Goal: Transaction & Acquisition: Register for event/course

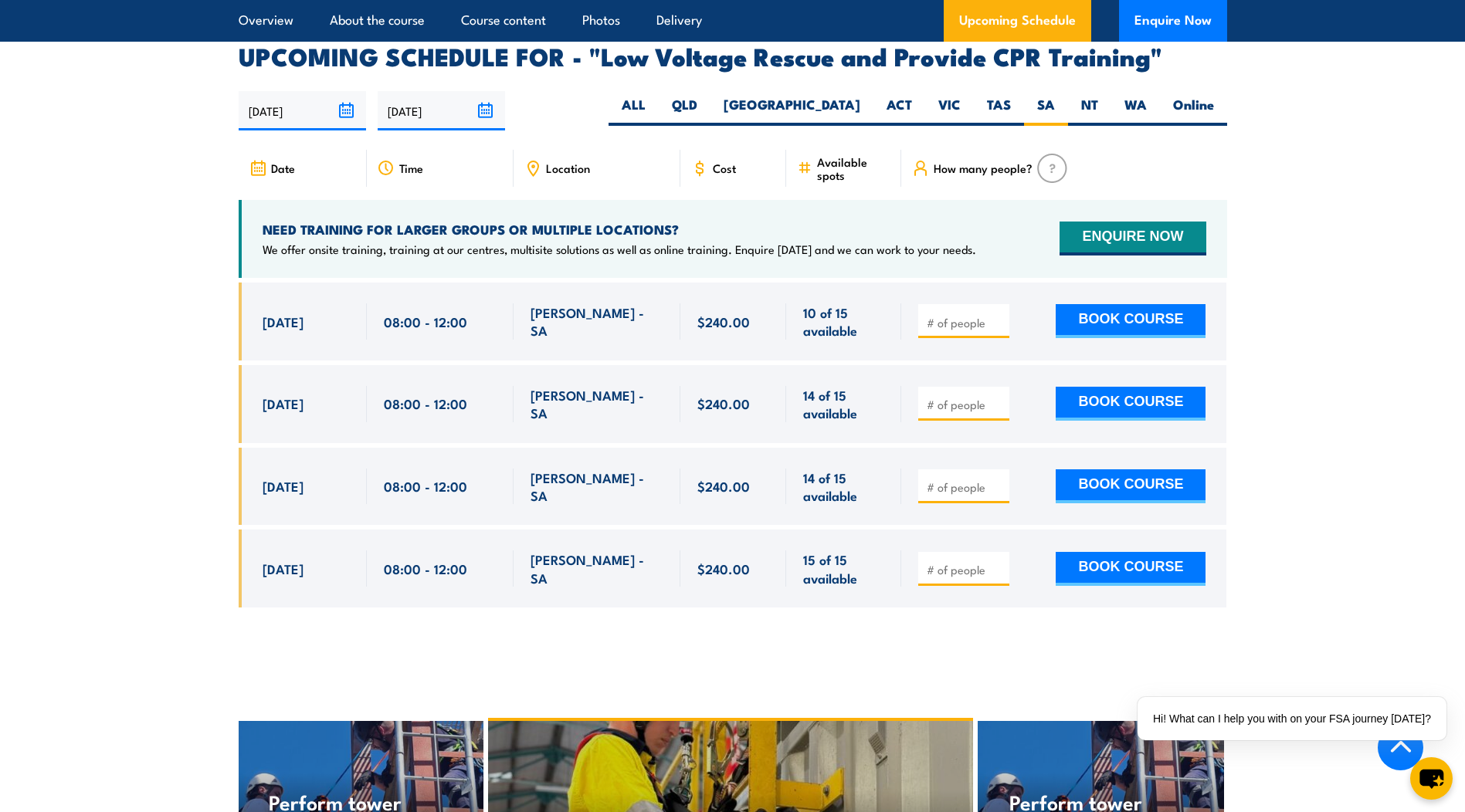
click at [964, 470] on div at bounding box center [964, 487] width 91 height 34
click at [966, 480] on input "number" at bounding box center [965, 487] width 77 height 15
type input "1"
click at [1406, 413] on section "UPCOMING SCHEDULE FOR - "Low Voltage Rescue and Provide CPR Training" 02/10/202…" at bounding box center [732, 338] width 1465 height 586
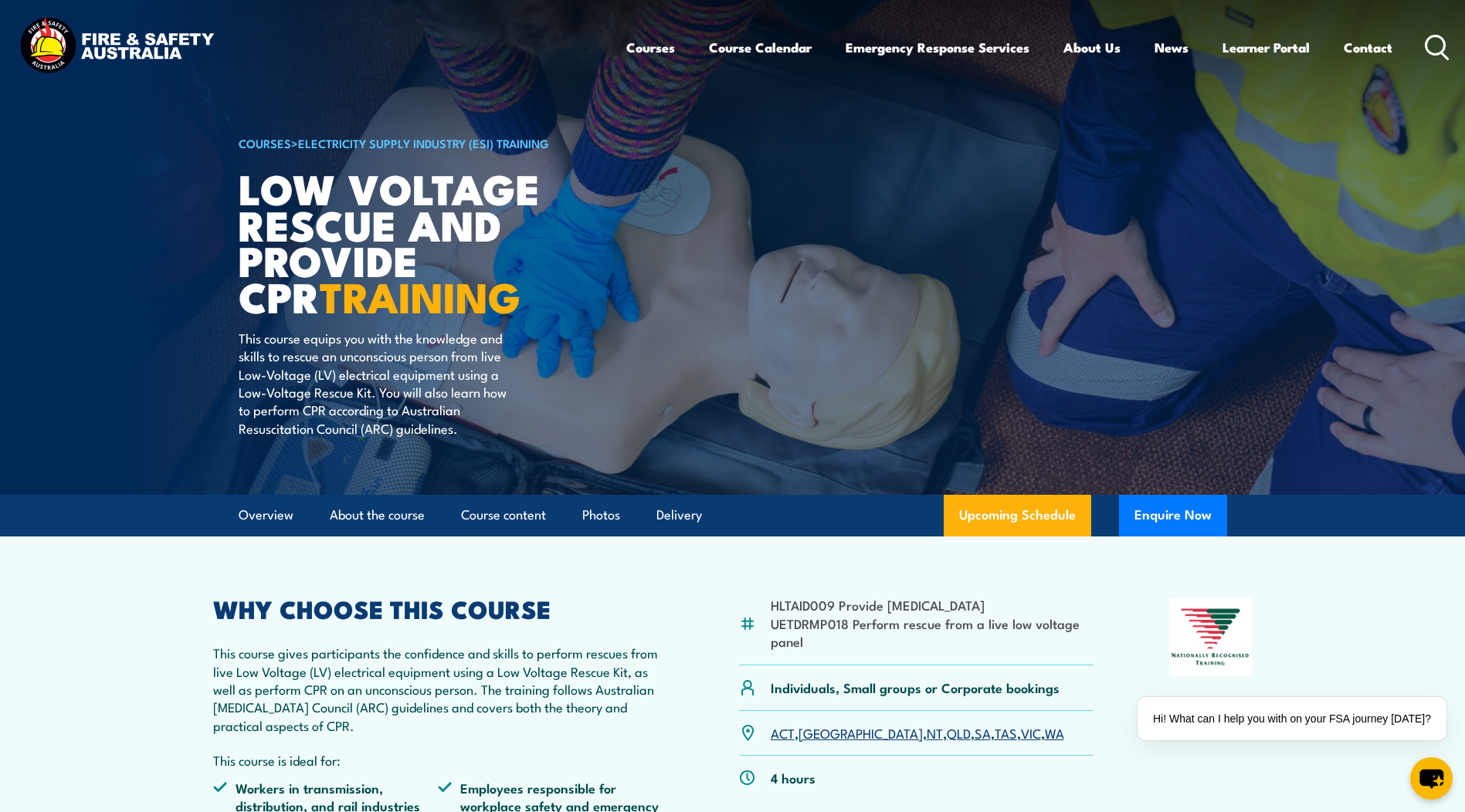
drag, startPoint x: 1369, startPoint y: 45, endPoint x: 1242, endPoint y: 169, distance: 177.5
click at [1259, 149] on img at bounding box center [732, 247] width 1465 height 495
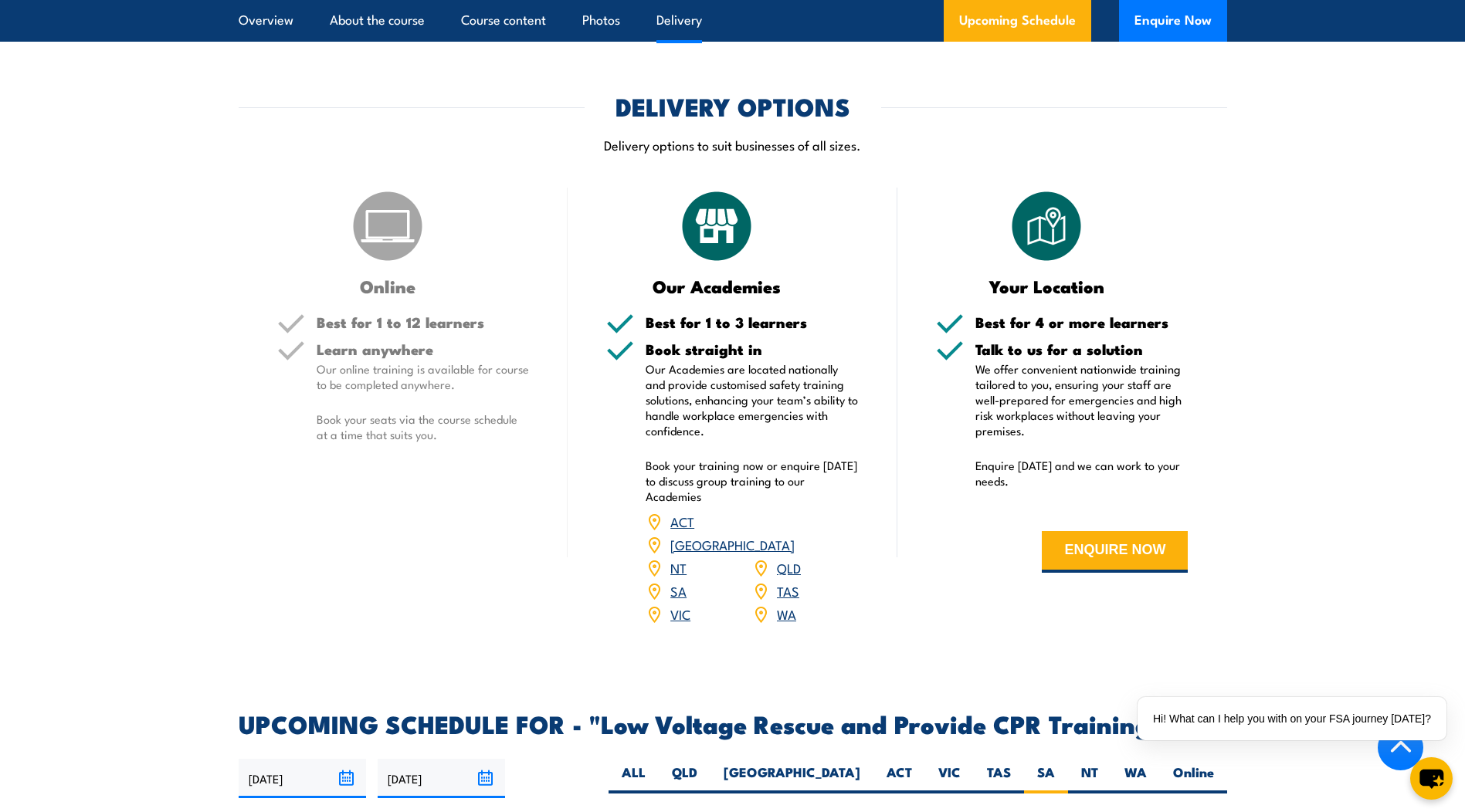
scroll to position [2548, 0]
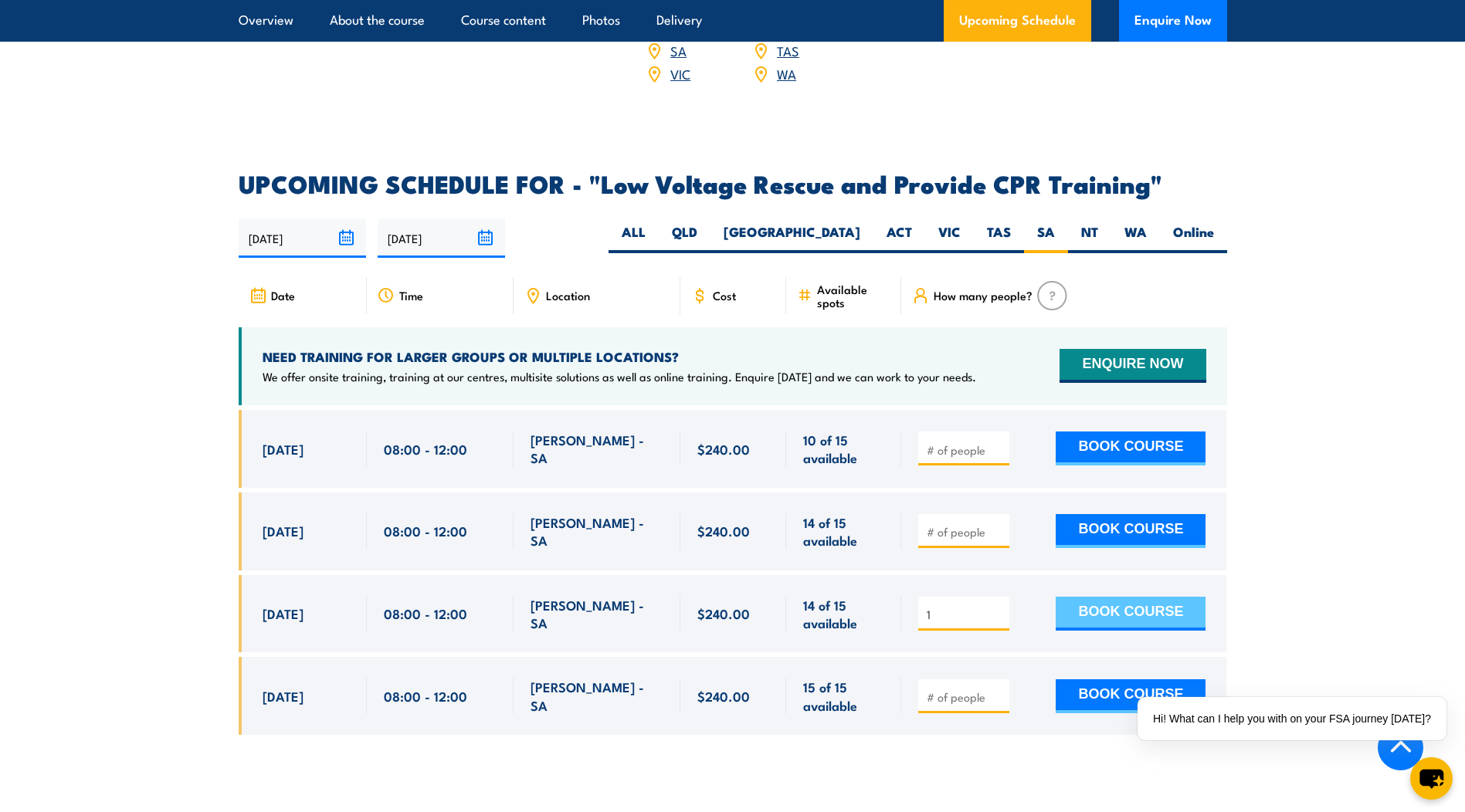
click at [1170, 597] on button "BOOK COURSE" at bounding box center [1131, 614] width 150 height 34
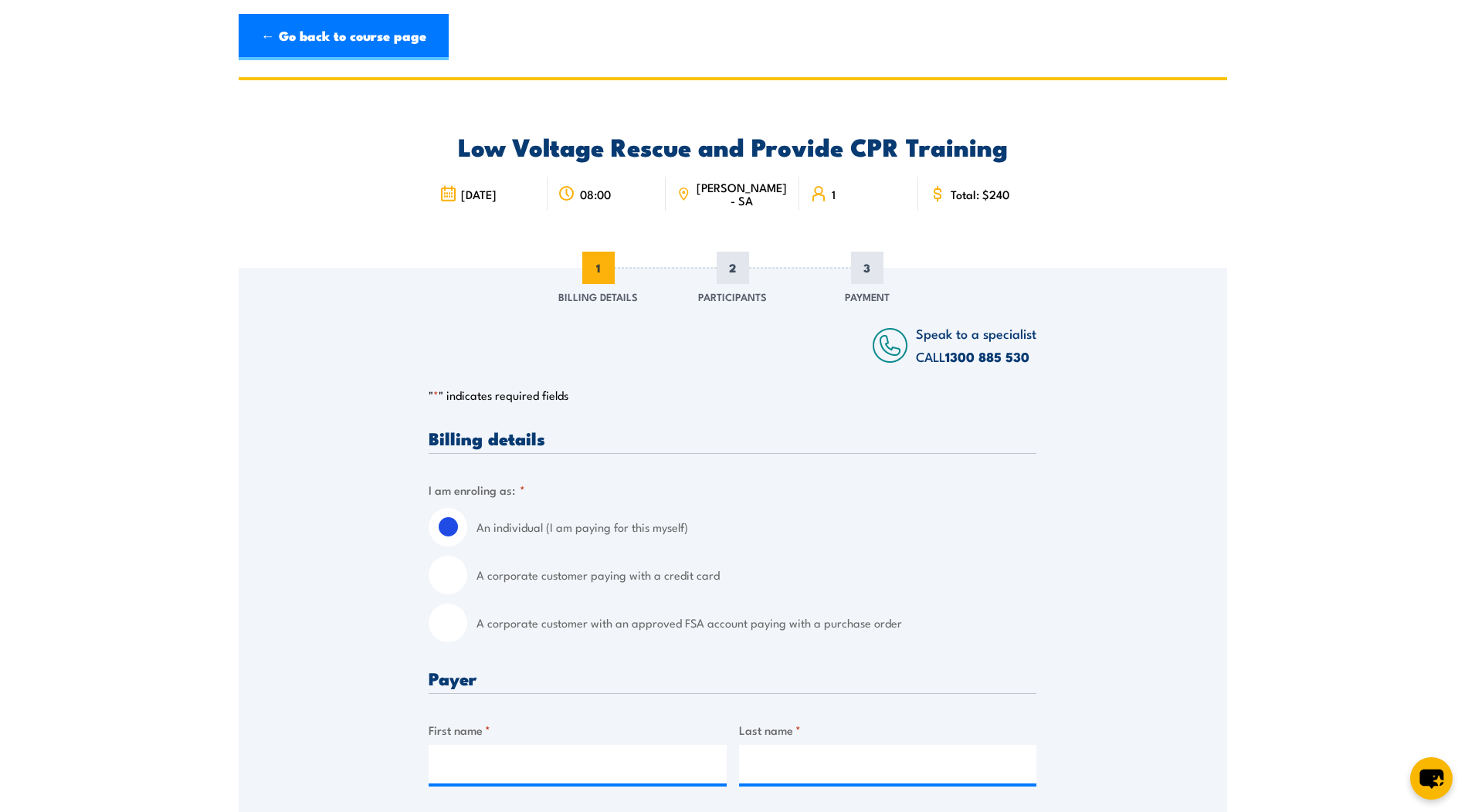
click at [684, 192] on icon at bounding box center [684, 192] width 2 height 2
drag, startPoint x: 689, startPoint y: 194, endPoint x: 1302, endPoint y: 157, distance: 614.1
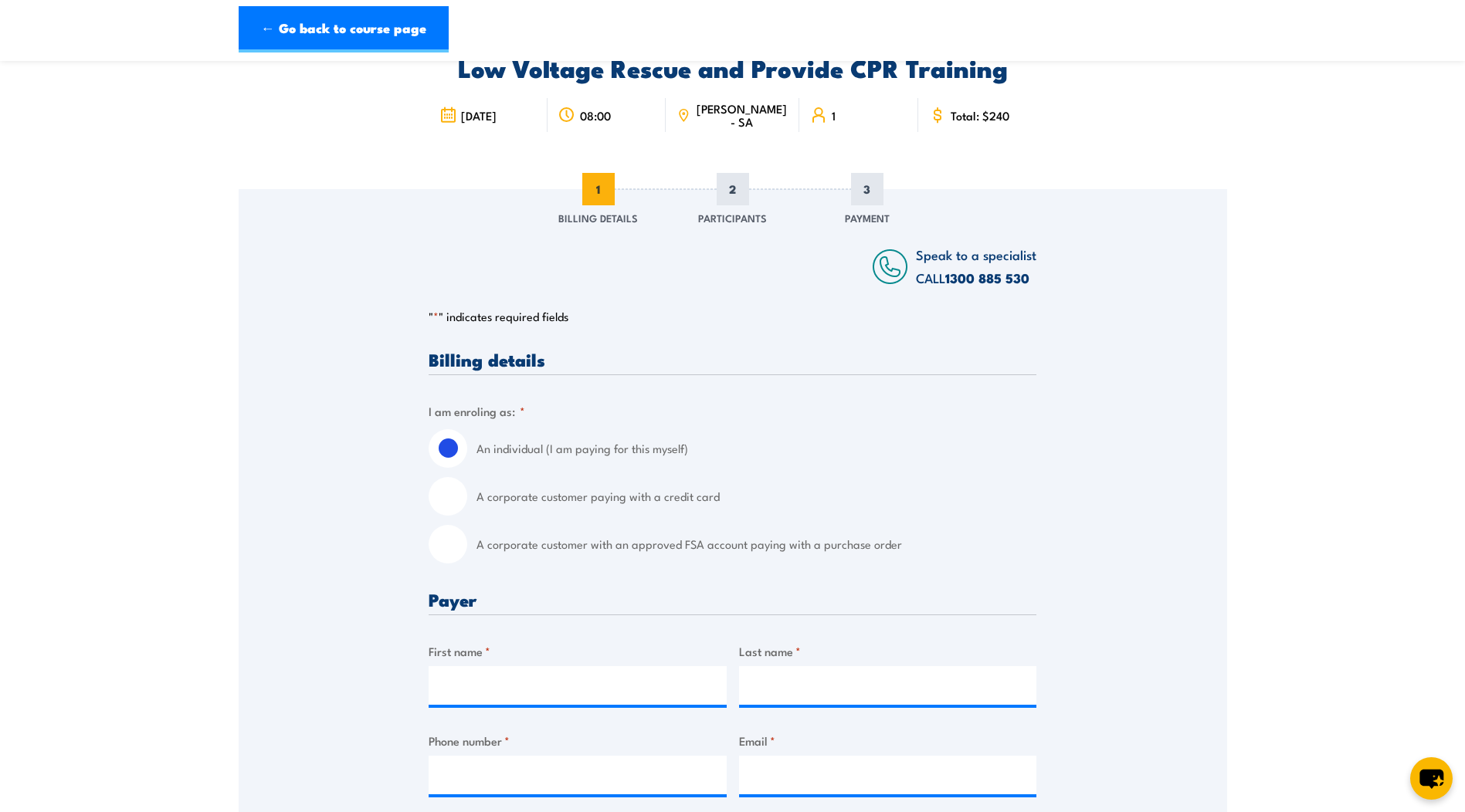
scroll to position [77, 0]
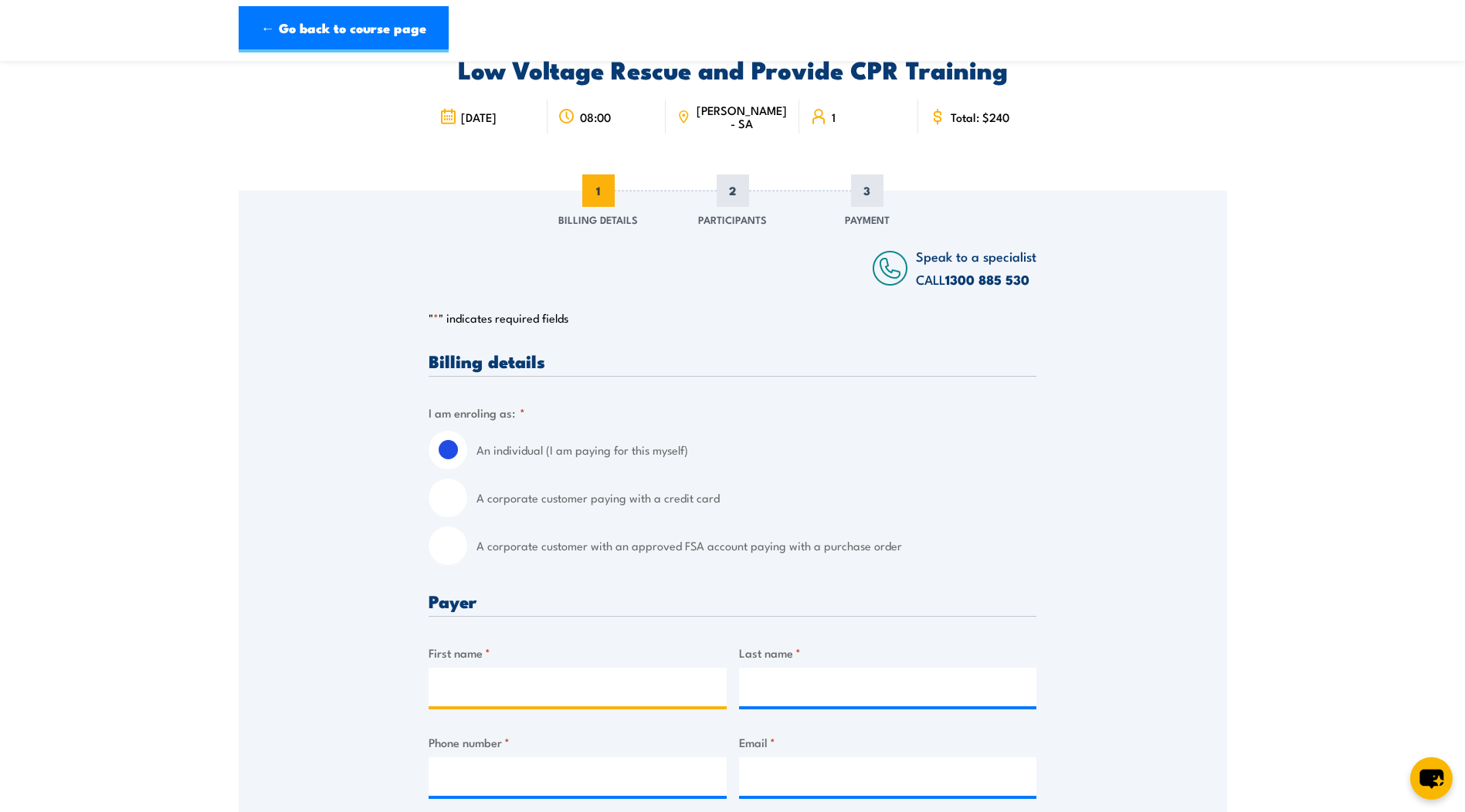
drag, startPoint x: 579, startPoint y: 692, endPoint x: 602, endPoint y: 675, distance: 28.6
click at [579, 689] on input "First name *" at bounding box center [577, 687] width 298 height 39
click at [613, 699] on input "First name *" at bounding box center [577, 687] width 298 height 39
click at [611, 694] on input "First name *" at bounding box center [577, 687] width 298 height 39
type input "[PERSON_NAME]"
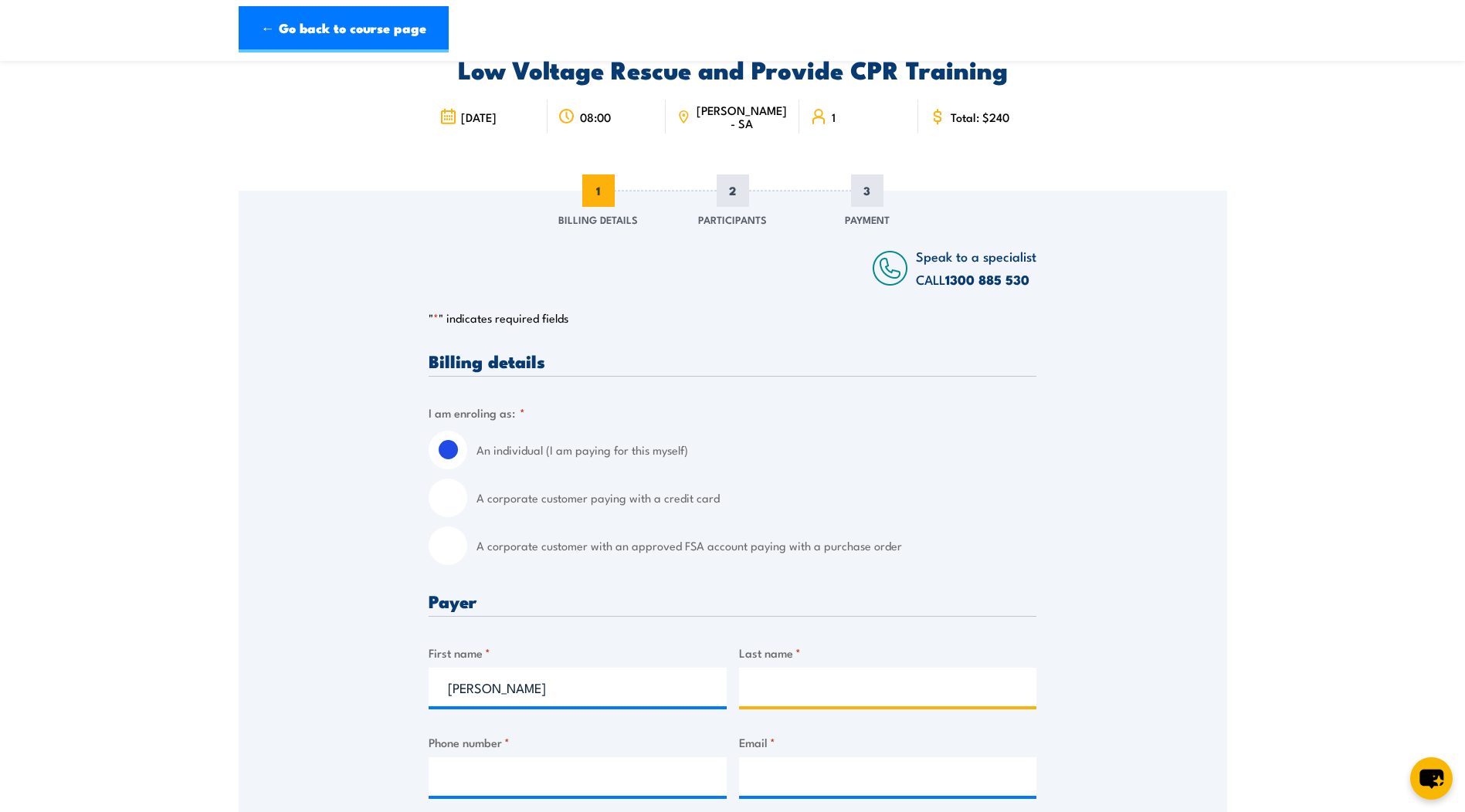
click at [786, 687] on input "Last name *" at bounding box center [888, 687] width 298 height 39
type input "[PERSON_NAME]"
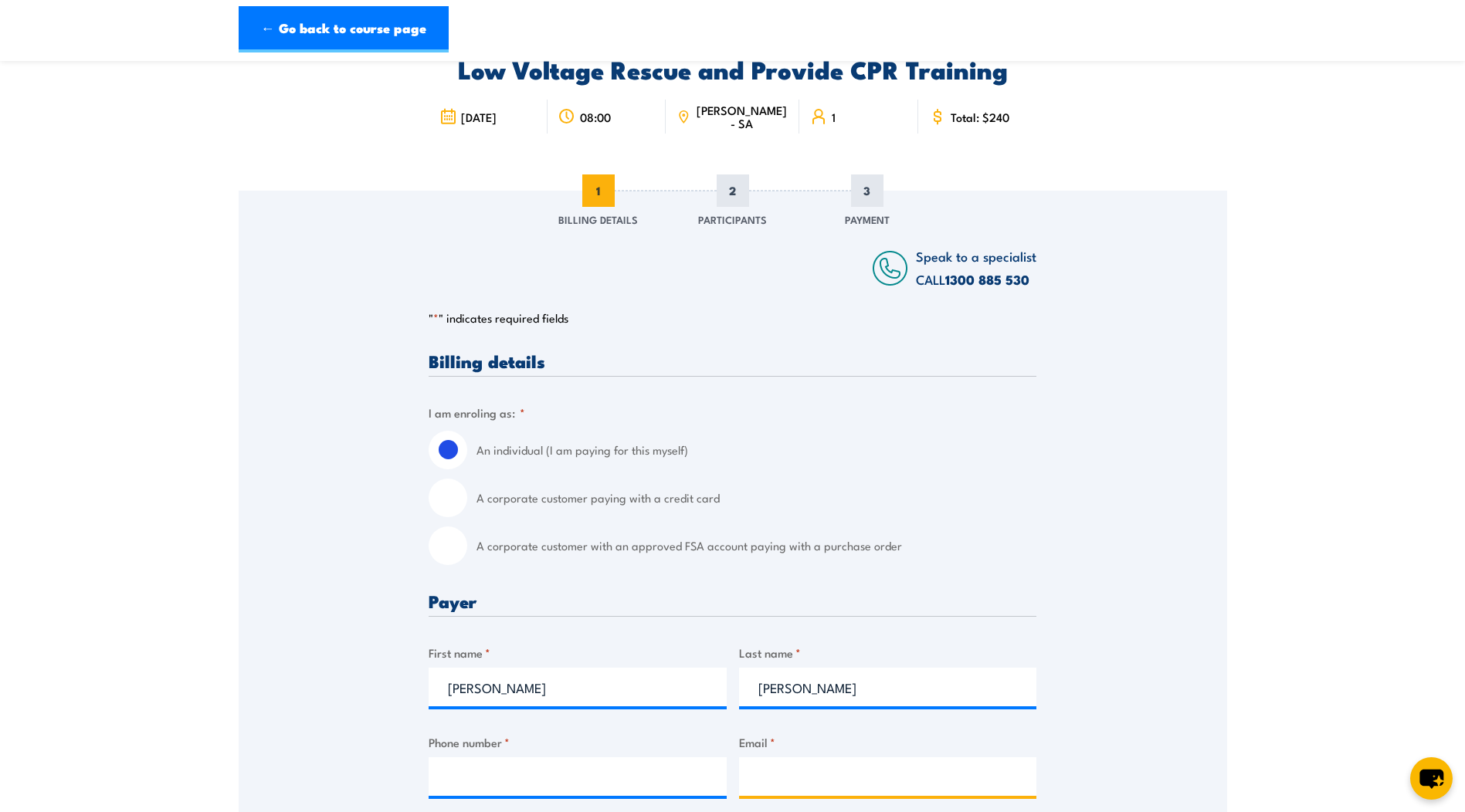
type input "[PERSON_NAME][EMAIL_ADDRESS][PERSON_NAME][DOMAIN_NAME]"
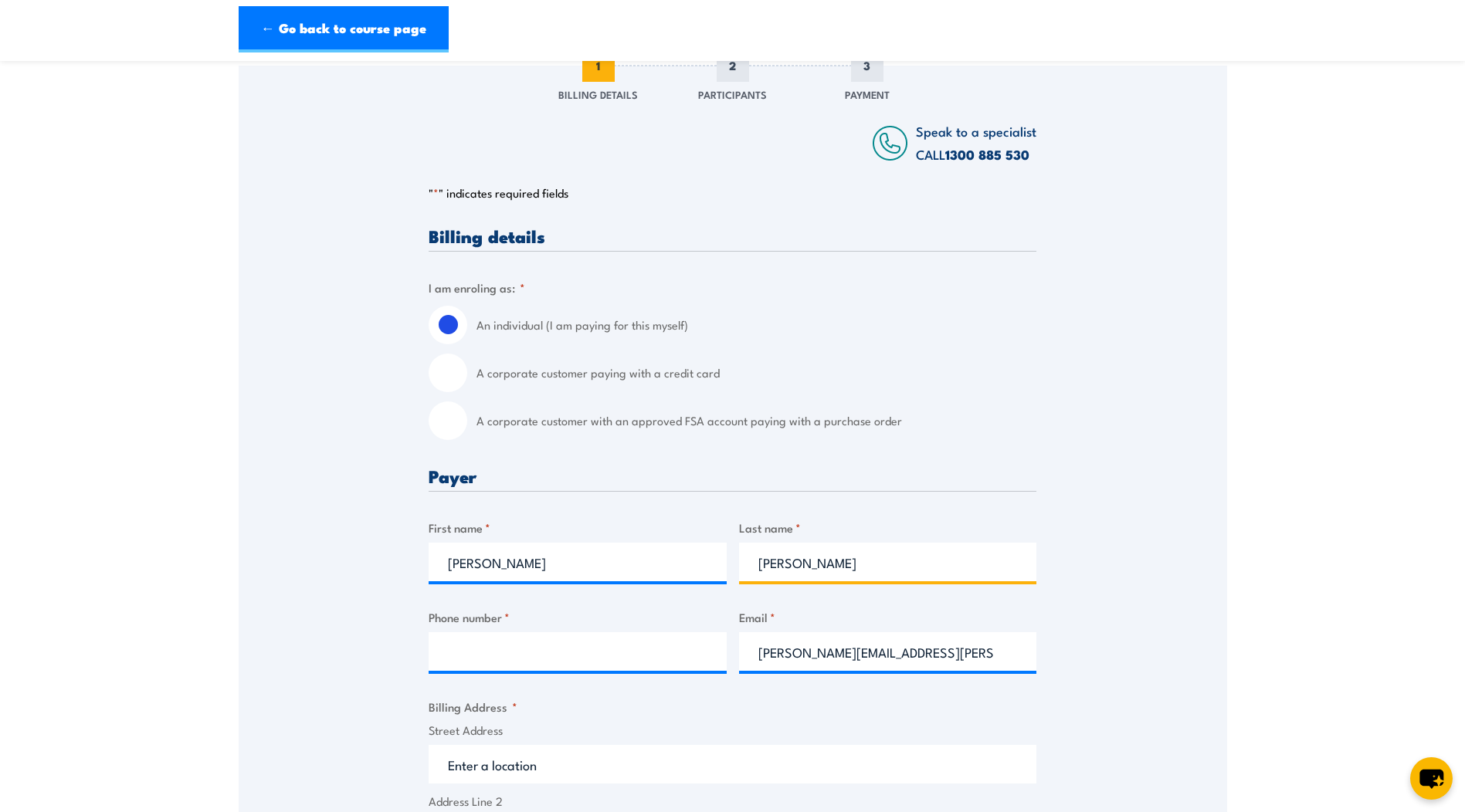
scroll to position [231, 0]
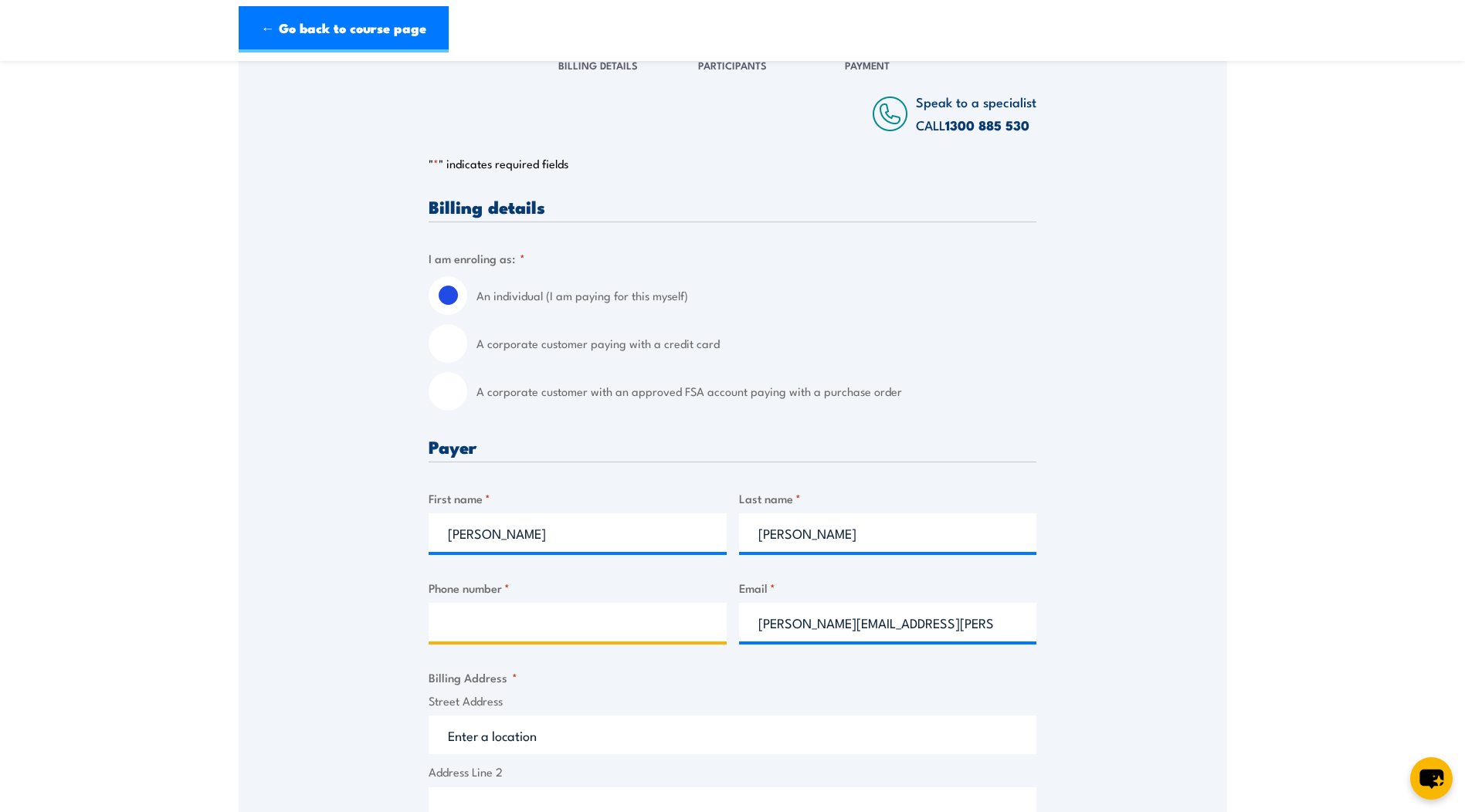
click at [605, 627] on input "Phone number *" at bounding box center [577, 622] width 298 height 39
type input "0410048776"
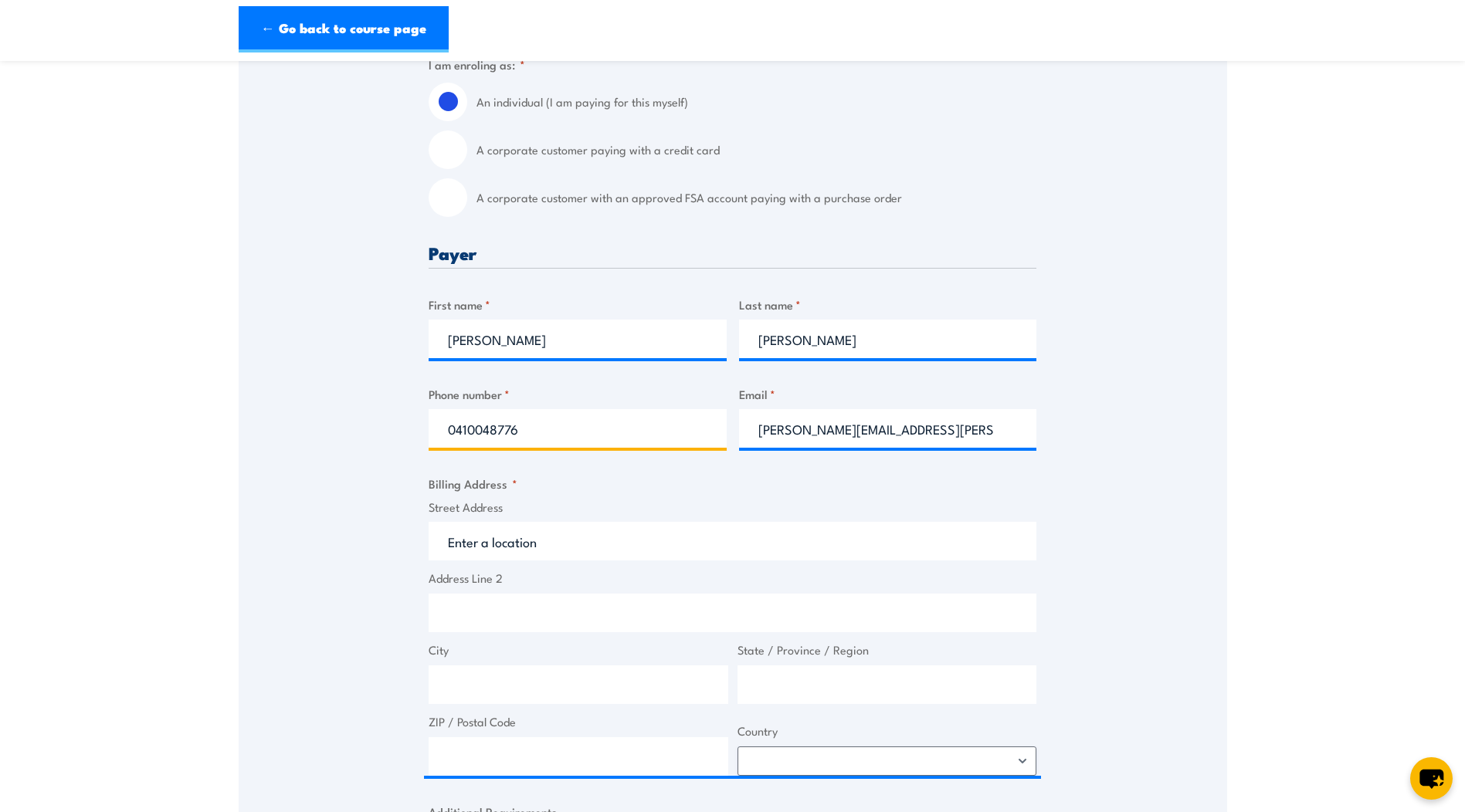
scroll to position [463, 0]
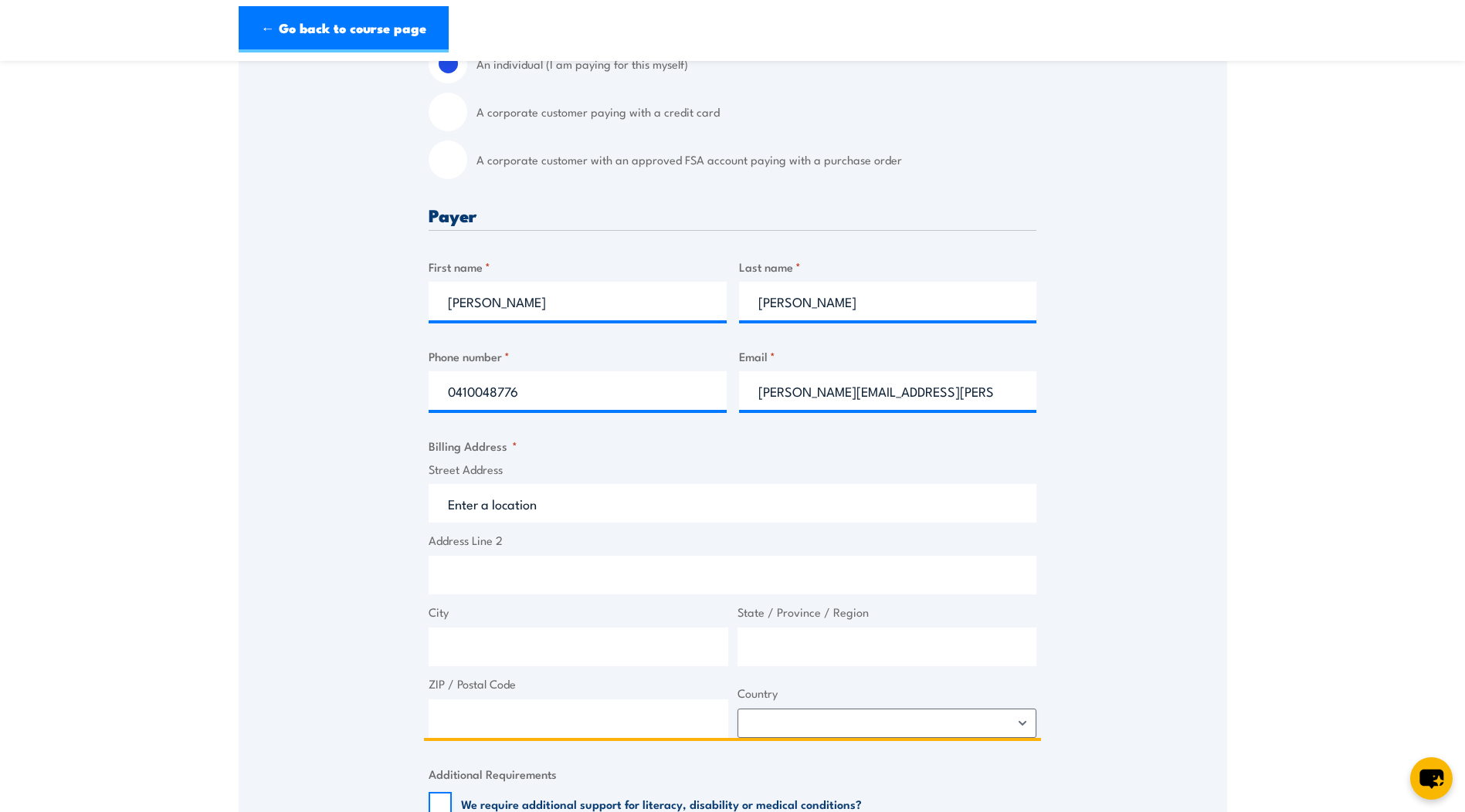
click at [612, 517] on input "Street Address" at bounding box center [732, 503] width 608 height 39
click at [641, 502] on input "Street Address" at bounding box center [732, 503] width 608 height 39
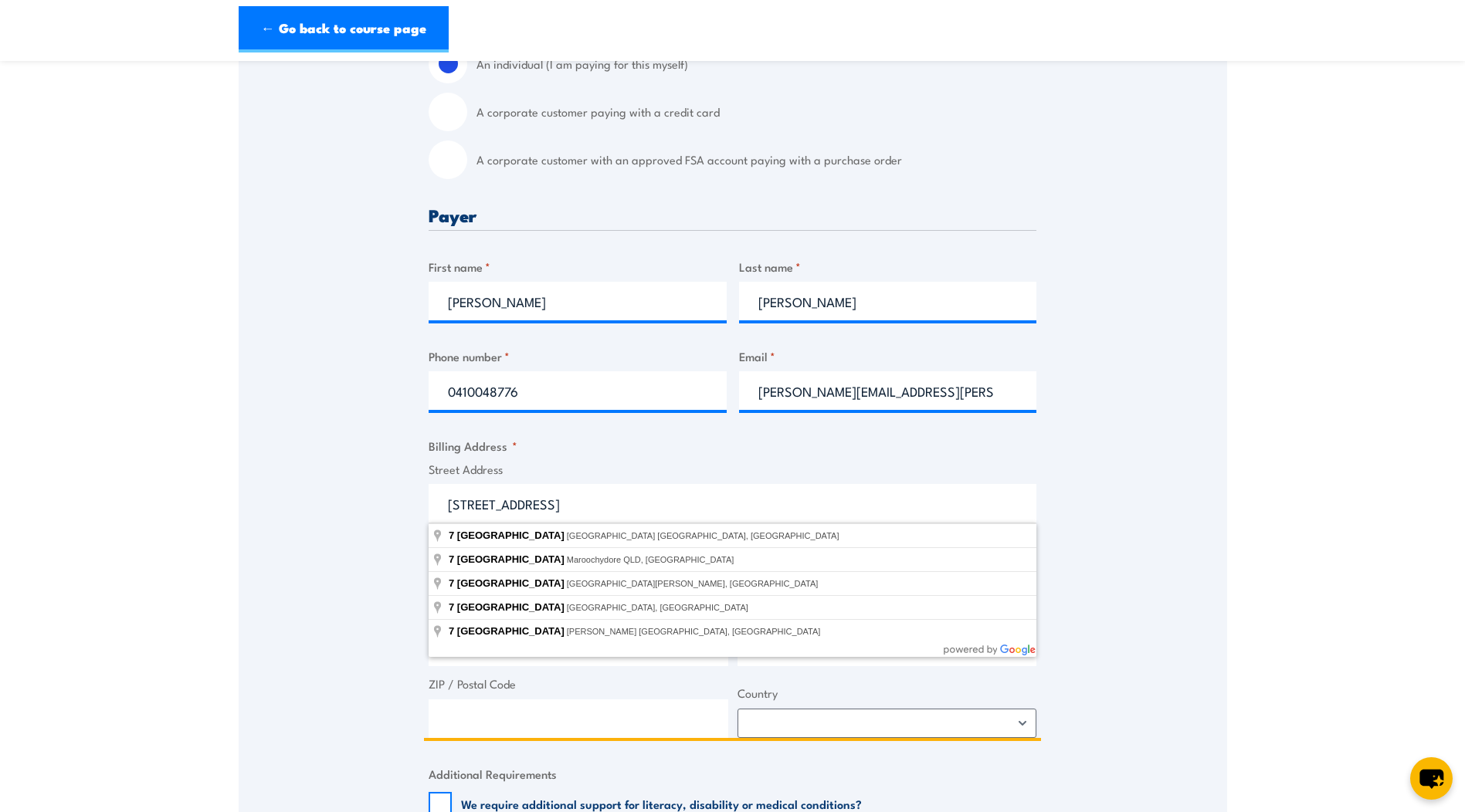
click at [664, 514] on input "[STREET_ADDRESS]" at bounding box center [732, 503] width 608 height 39
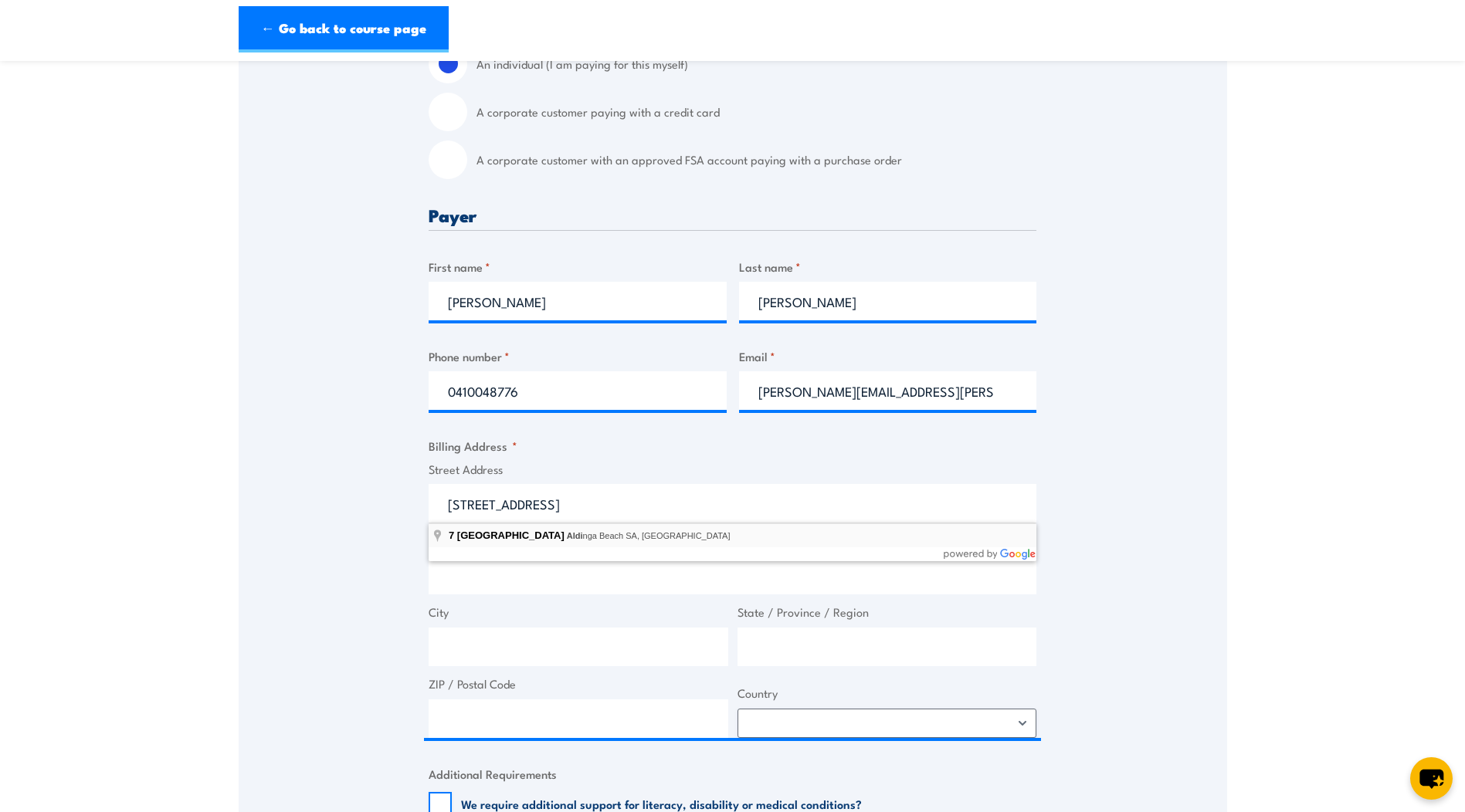
type input "[STREET_ADDRESS]"
type input "[GEOGRAPHIC_DATA]"
type input "5173"
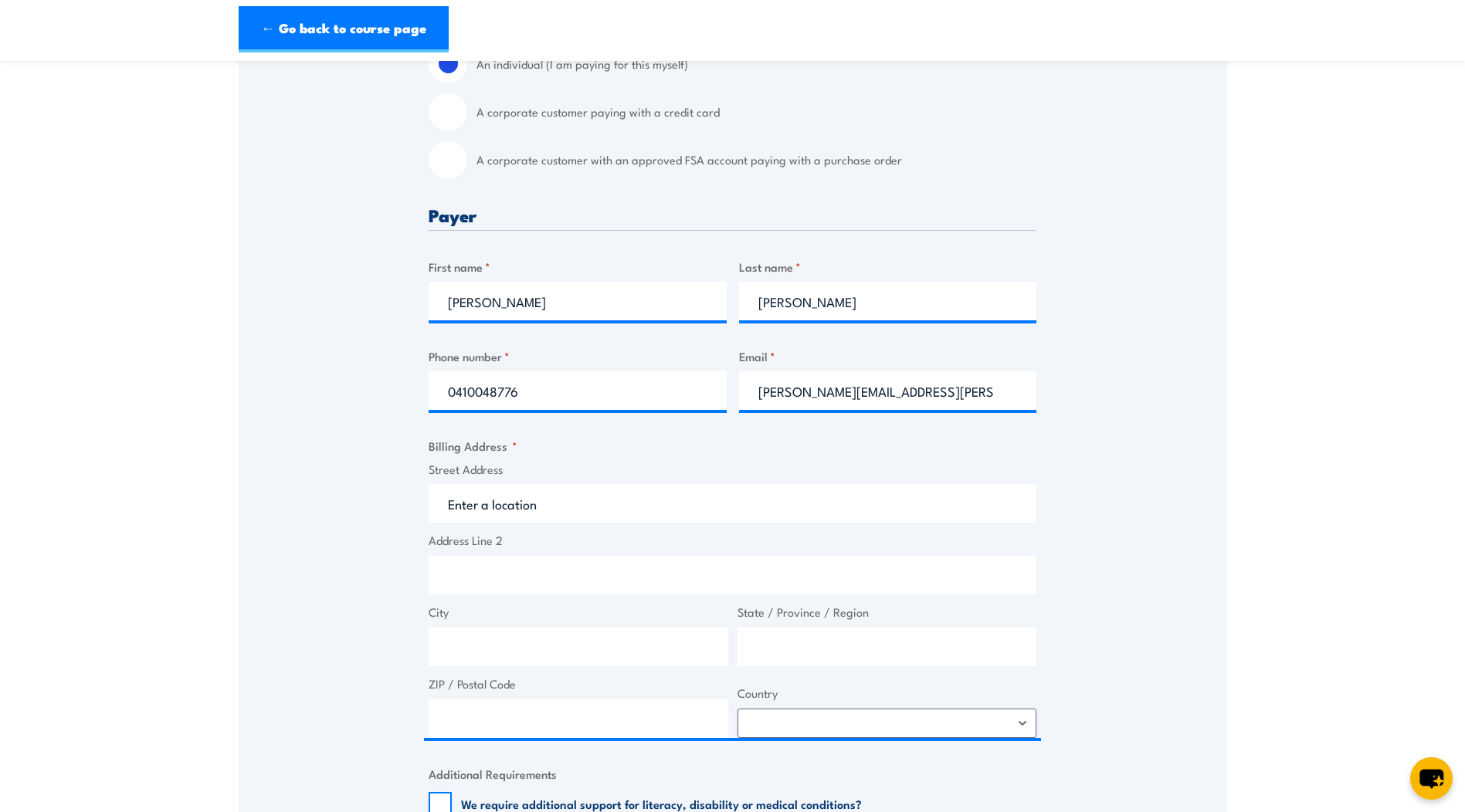
select select "[GEOGRAPHIC_DATA]"
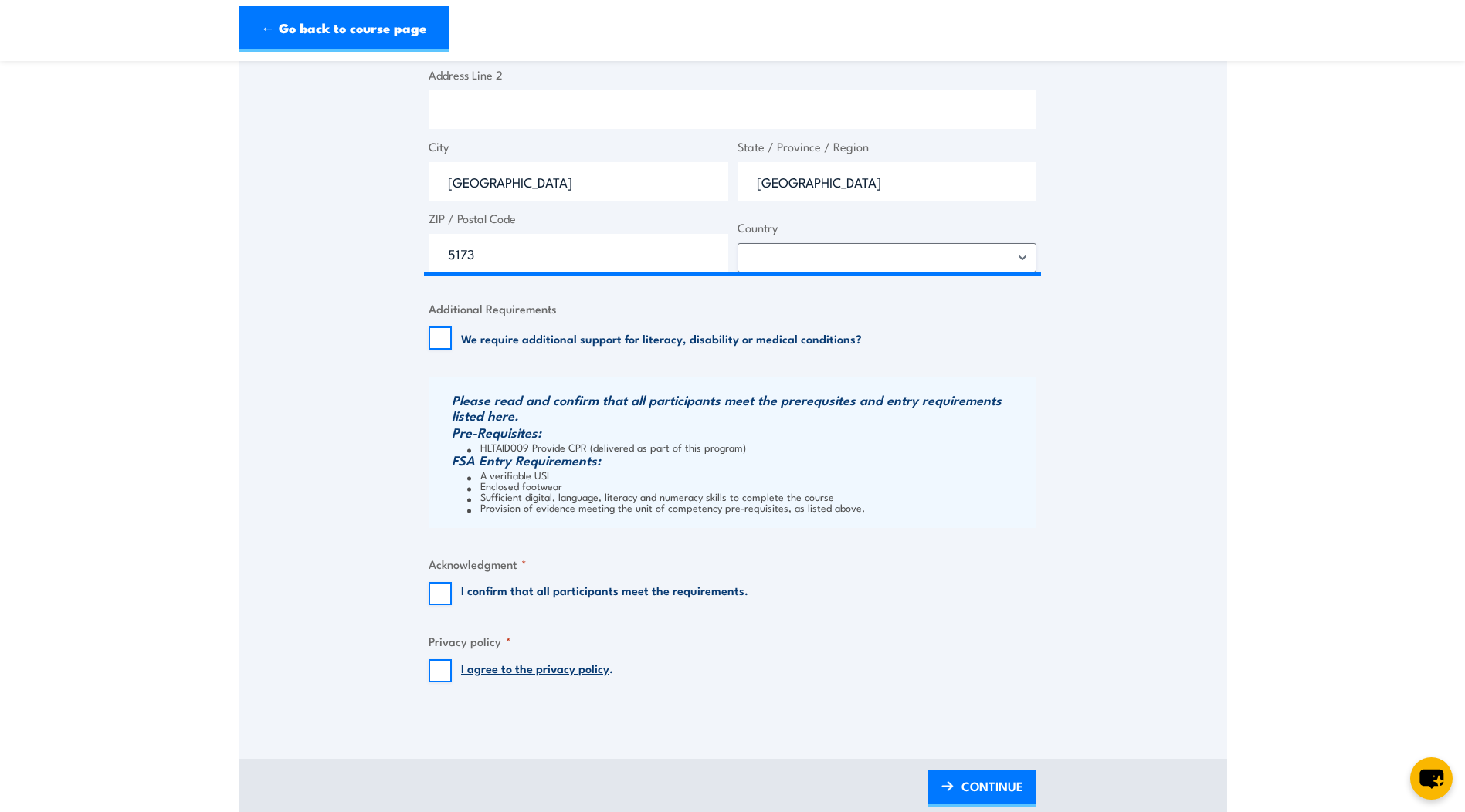
scroll to position [1003, 0]
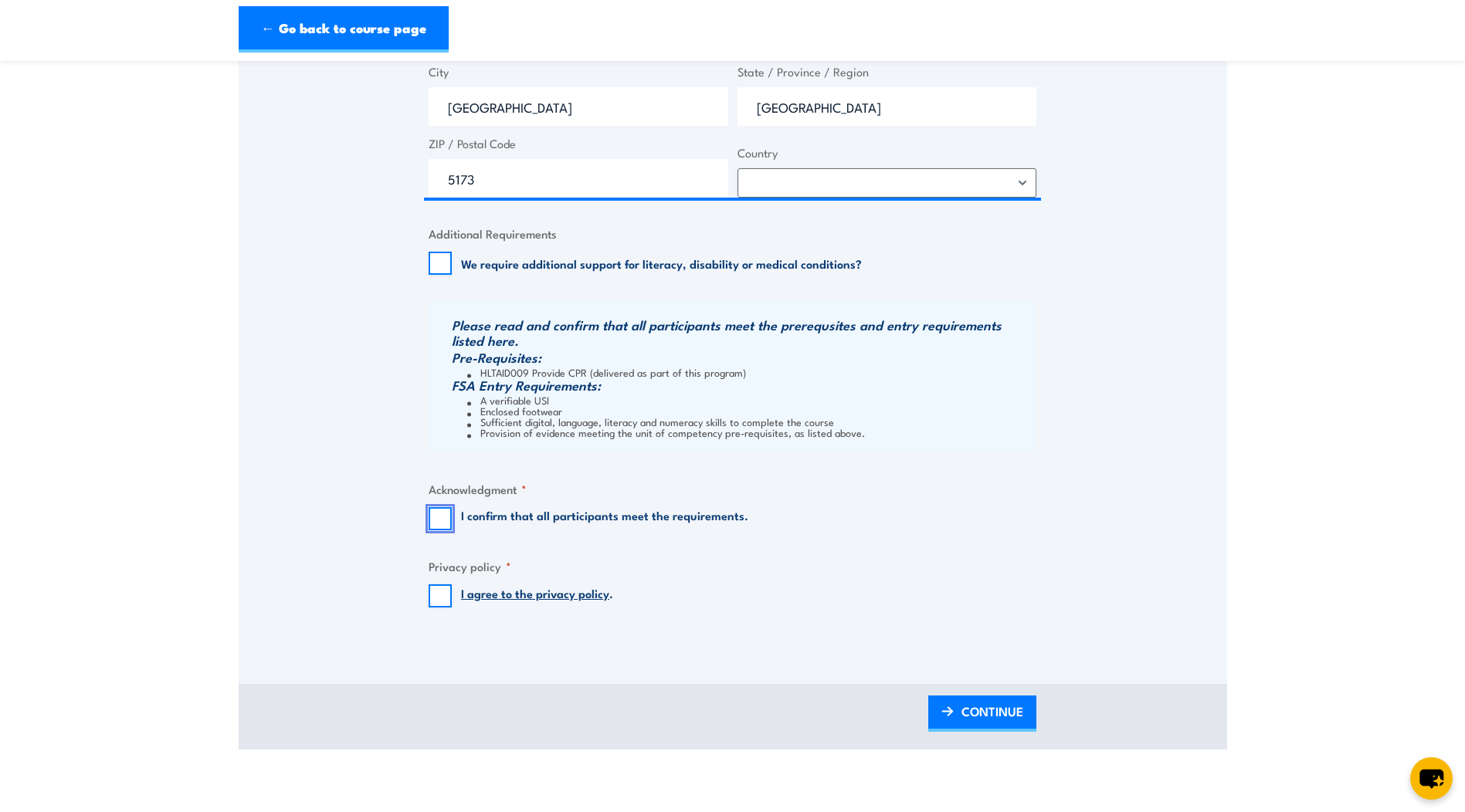
click at [446, 511] on input "I confirm that all participants meet the requirements." at bounding box center [440, 519] width 23 height 23
checkbox input "true"
click at [445, 598] on input "I agree to the privacy policy ." at bounding box center [440, 596] width 23 height 23
checkbox input "true"
click at [977, 703] on span "CONTINUE" at bounding box center [992, 711] width 61 height 41
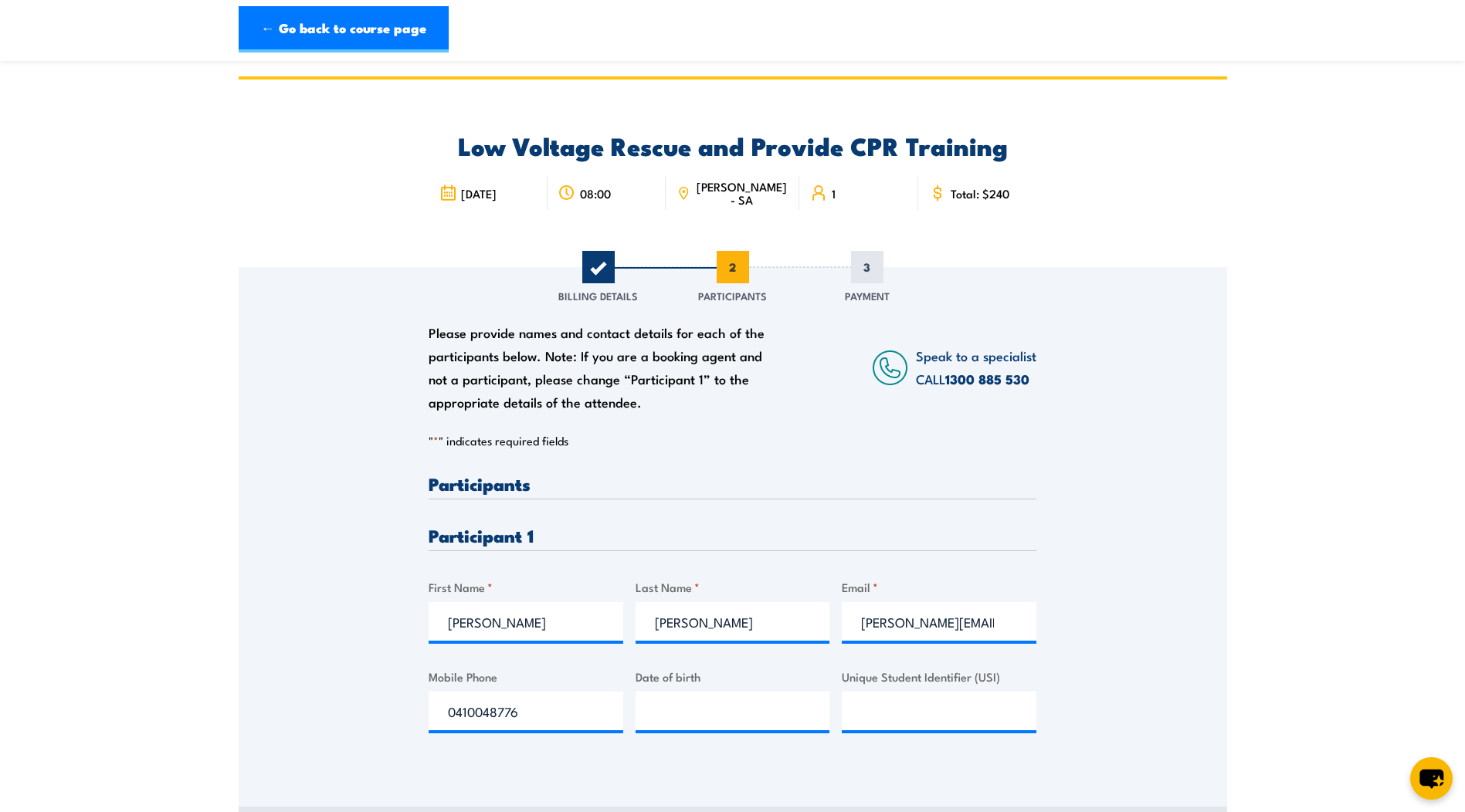
scroll to position [0, 0]
click at [668, 476] on h3 "Participants" at bounding box center [732, 485] width 608 height 18
click at [504, 485] on h3 "Participants" at bounding box center [732, 485] width 608 height 18
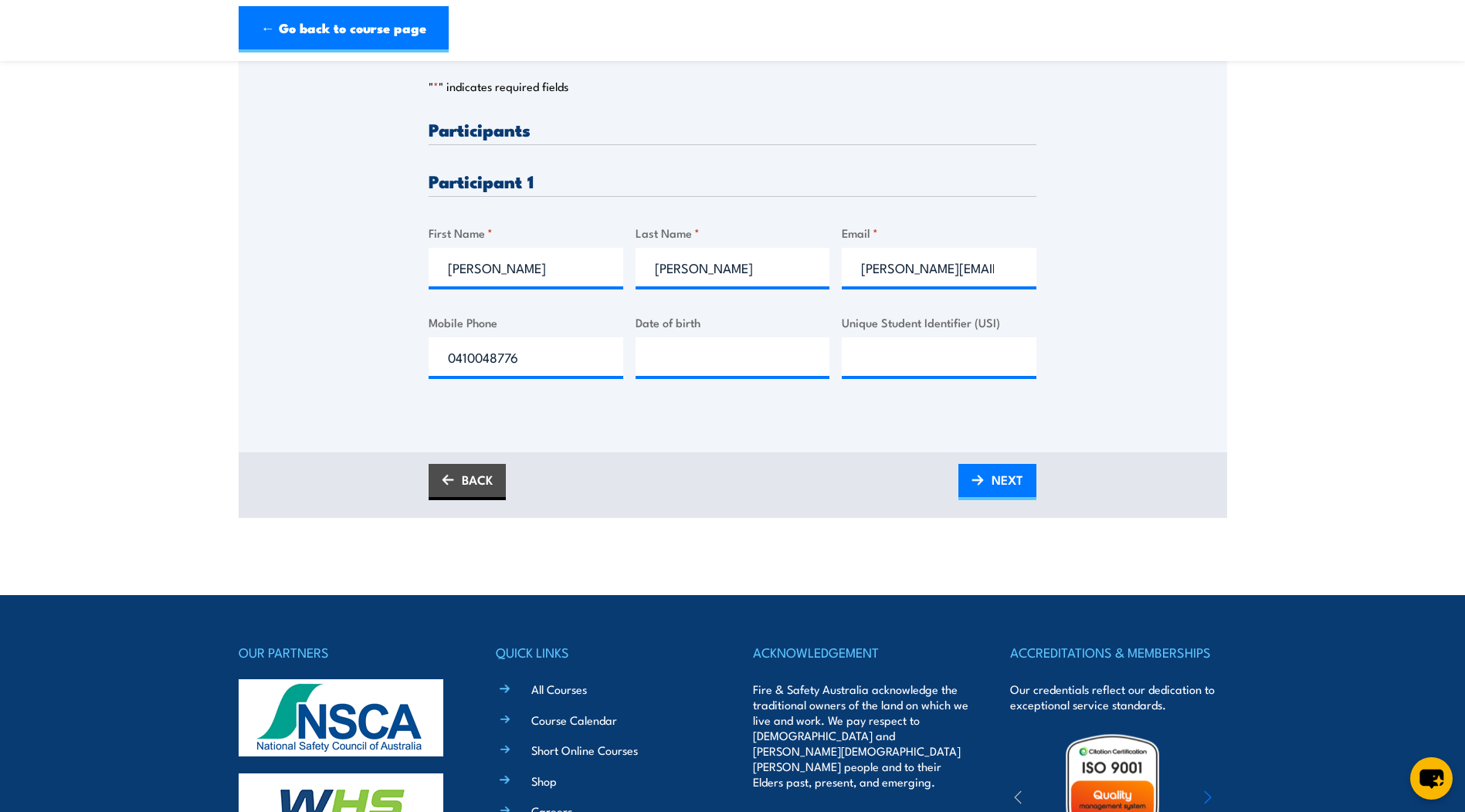
scroll to position [386, 0]
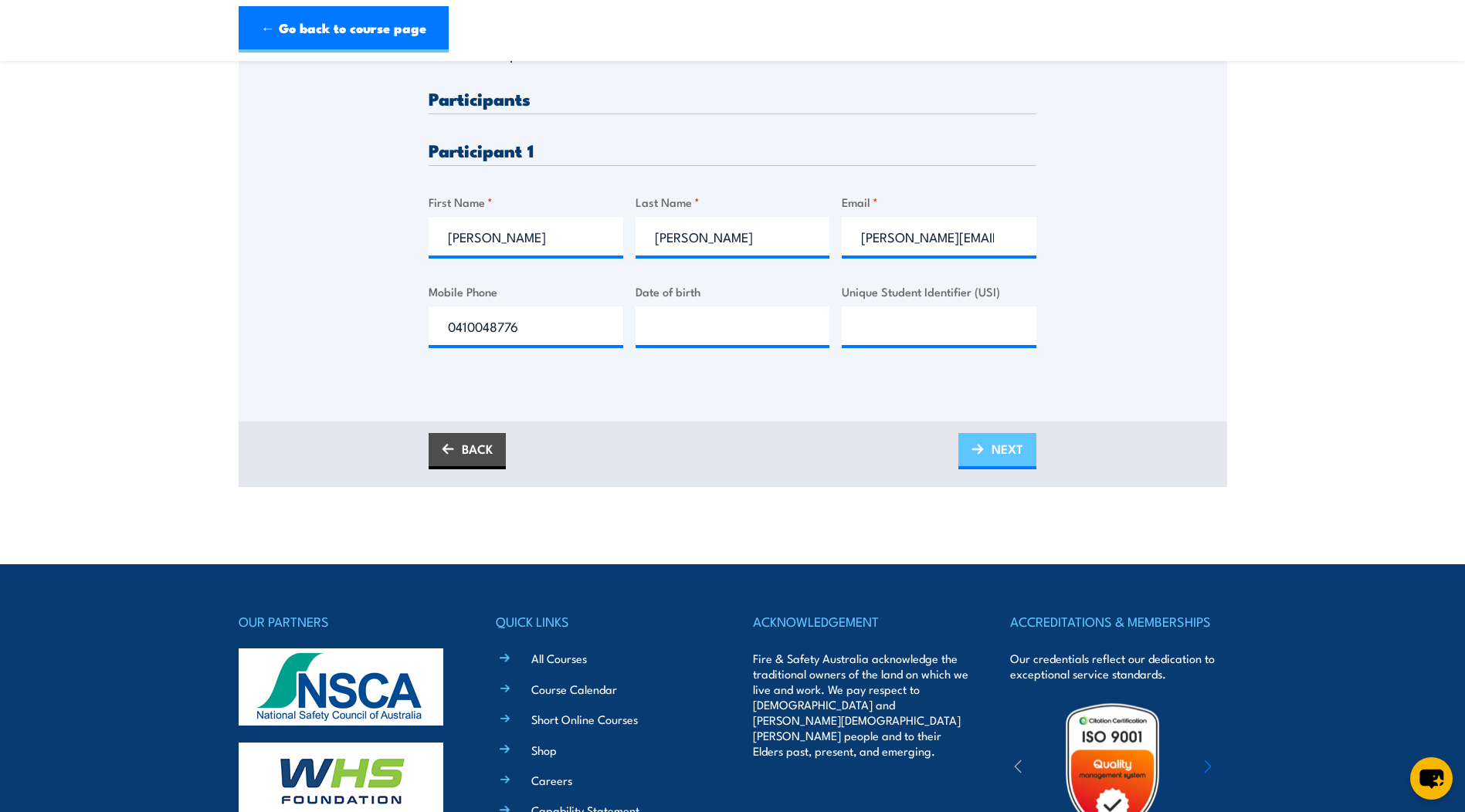
click at [997, 439] on span "NEXT" at bounding box center [1007, 448] width 32 height 41
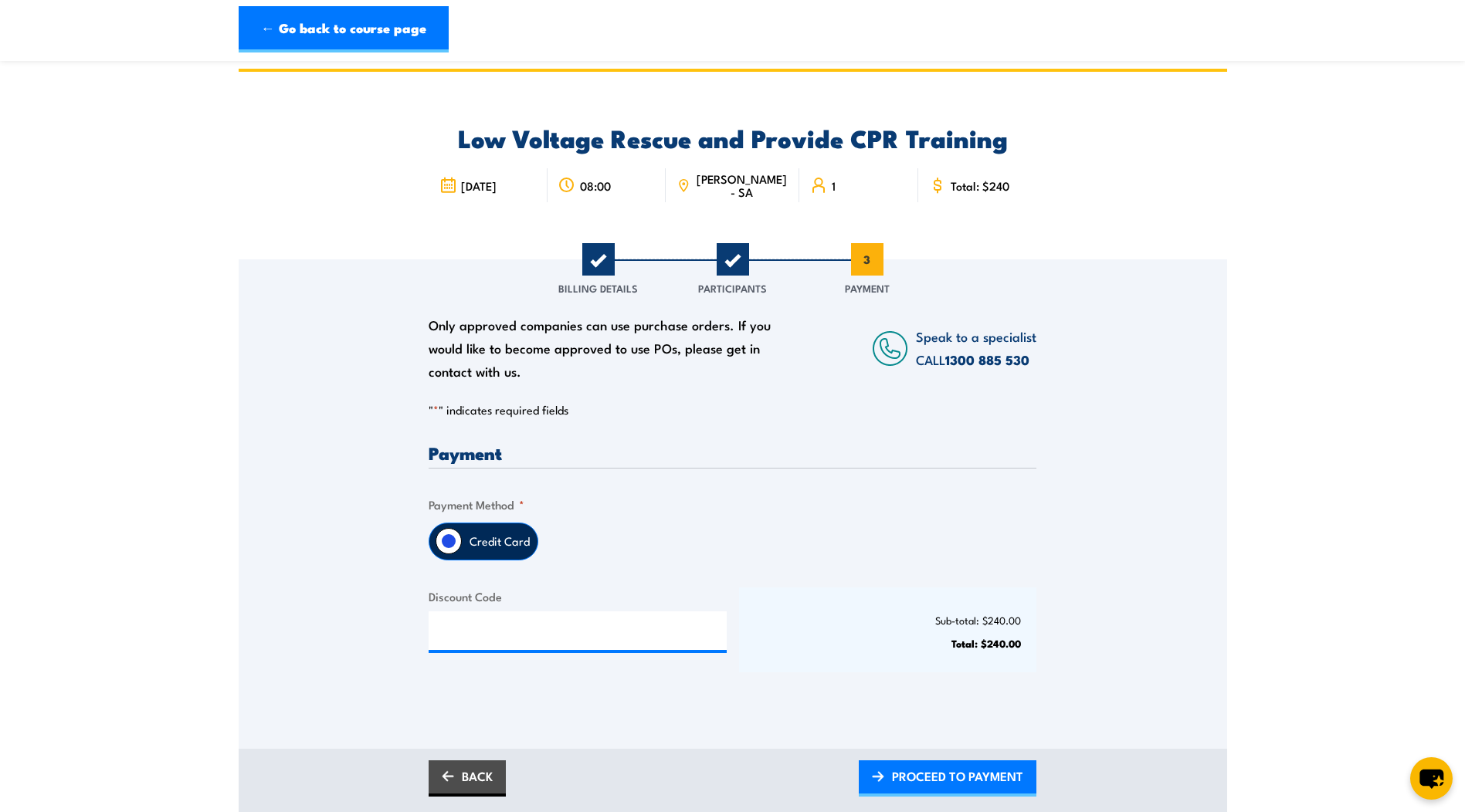
scroll to position [0, 0]
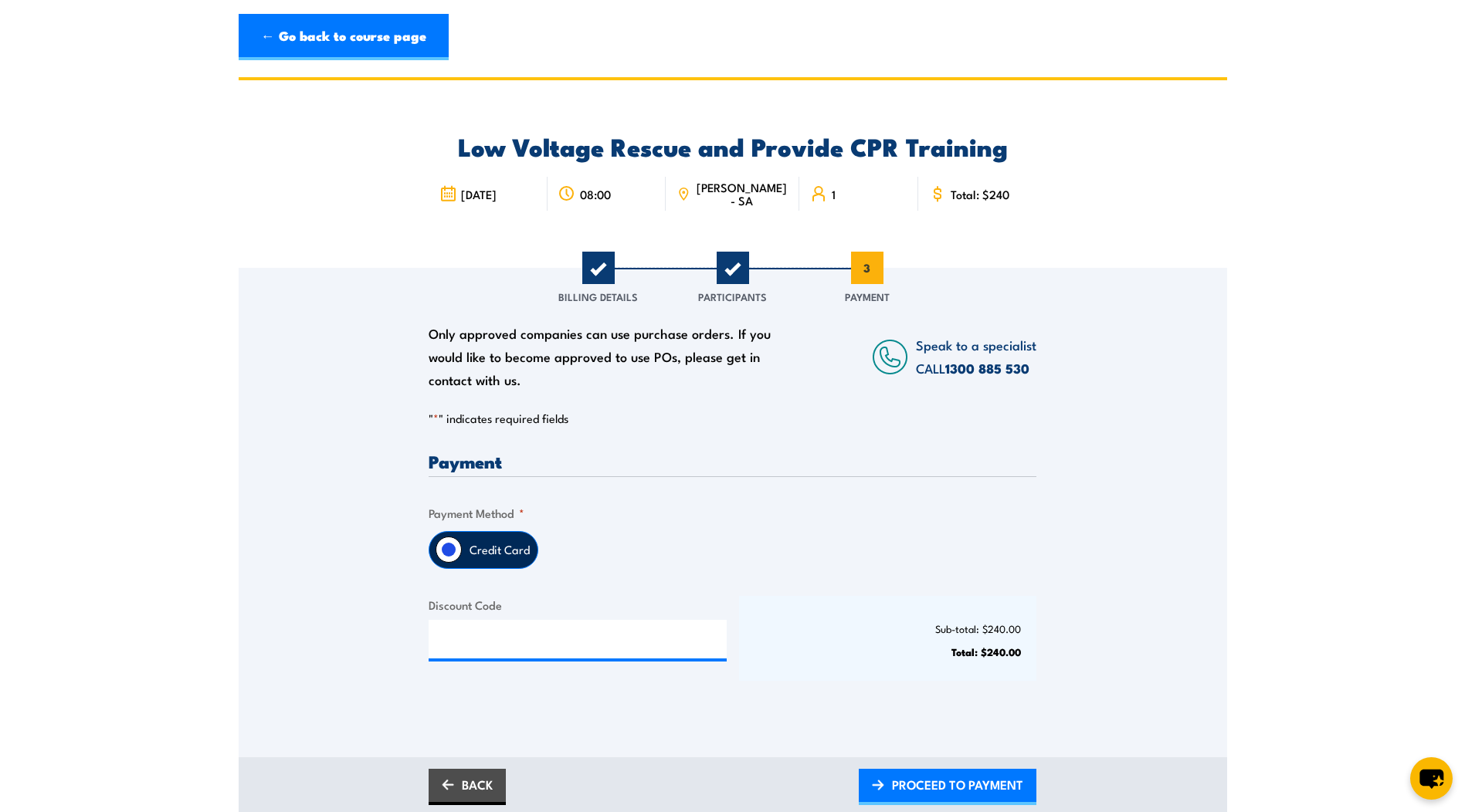
click at [742, 190] on span "[PERSON_NAME] - SA" at bounding box center [741, 193] width 93 height 26
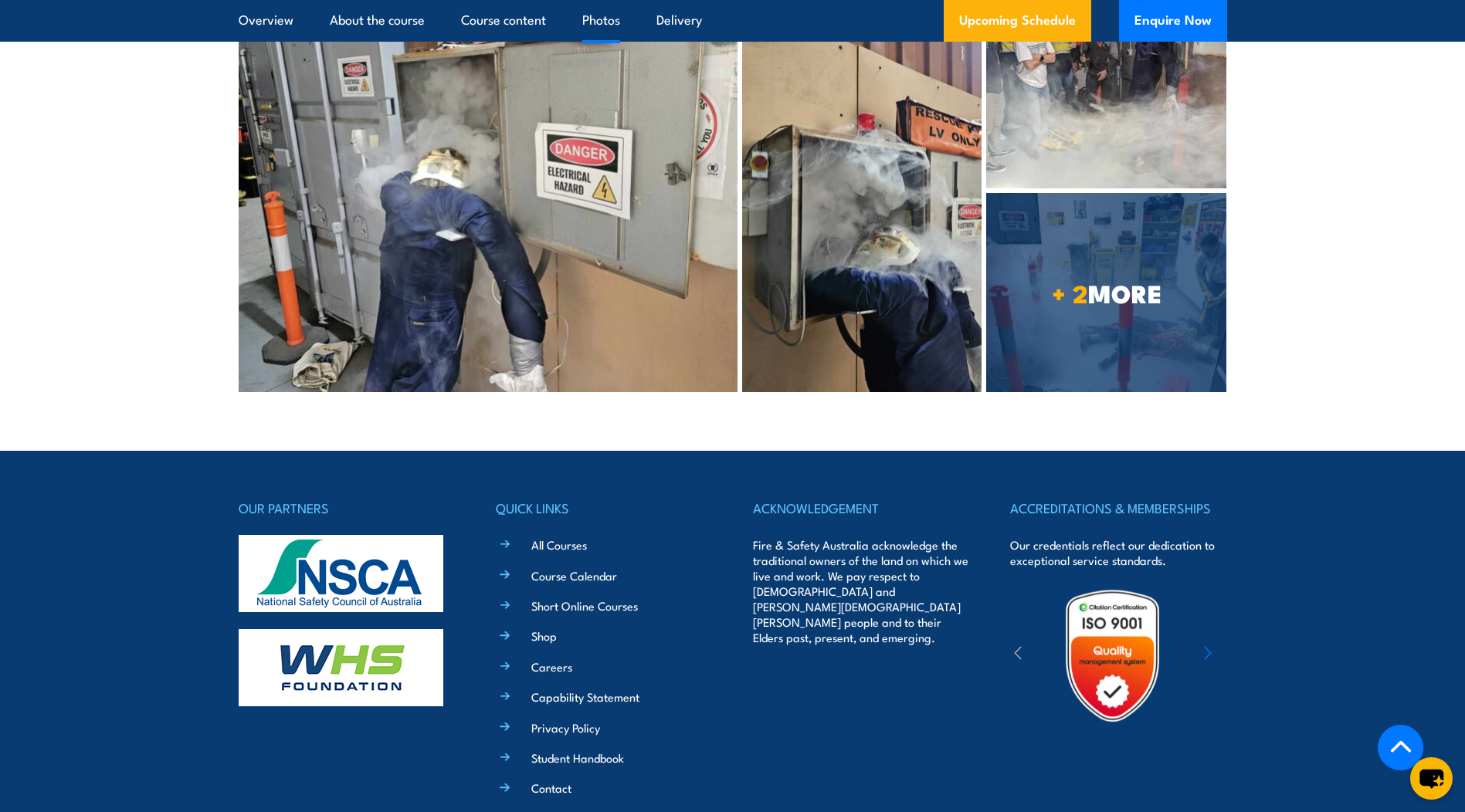
scroll to position [4093, 0]
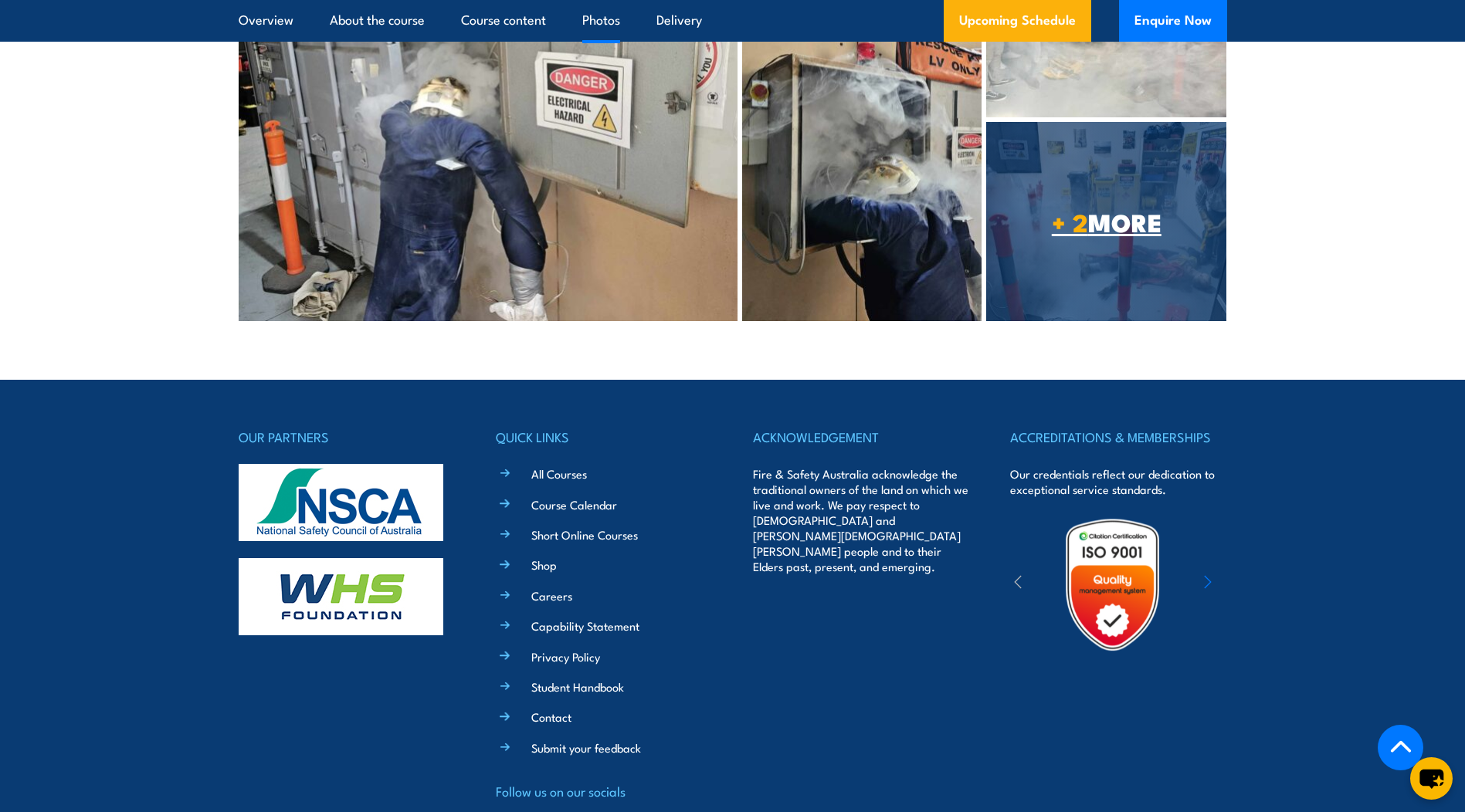
click at [1115, 210] on span "+ 2 MORE" at bounding box center [1106, 221] width 240 height 22
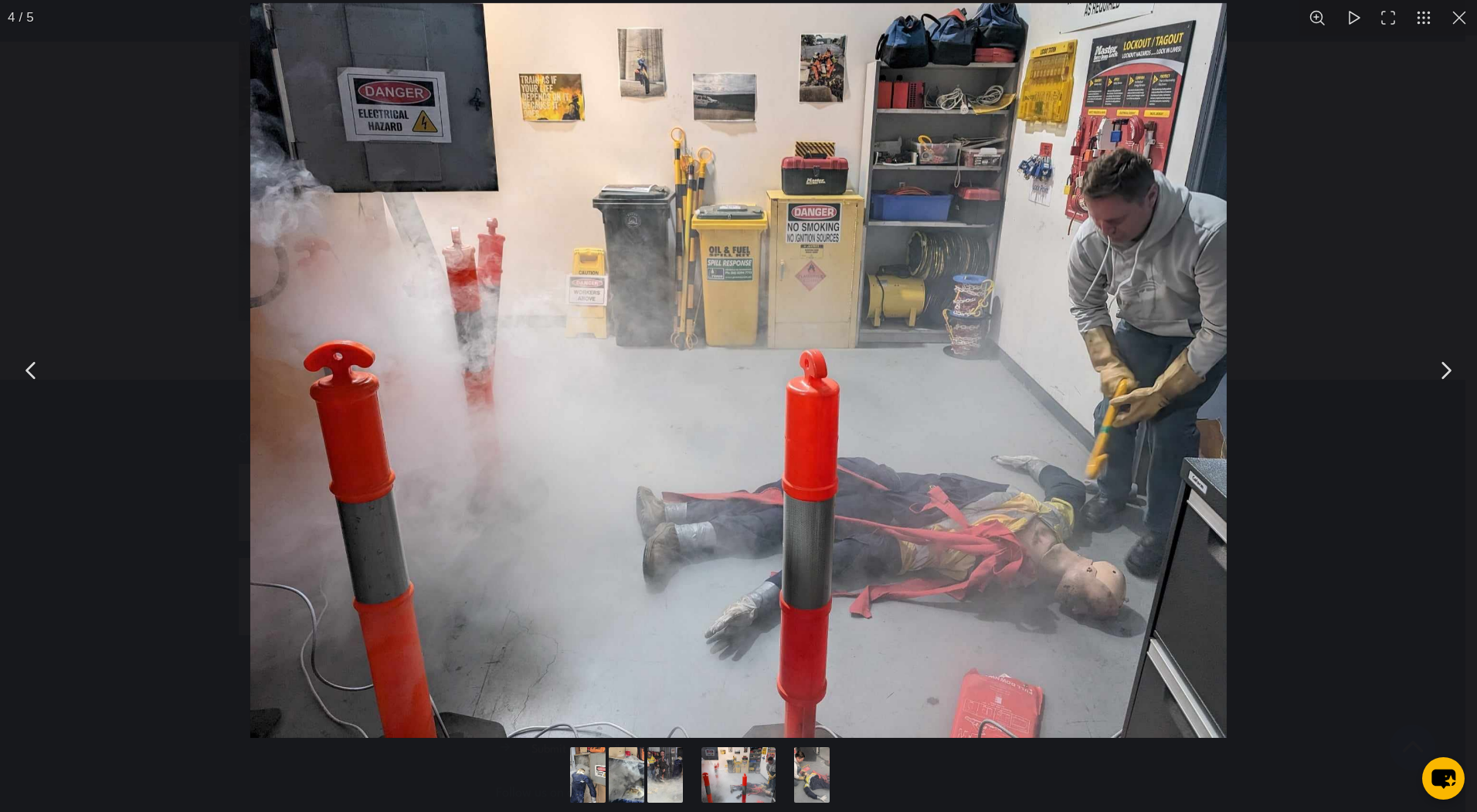
click at [1454, 25] on button "You can close this modal content with the ESC key" at bounding box center [1458, 17] width 35 height 35
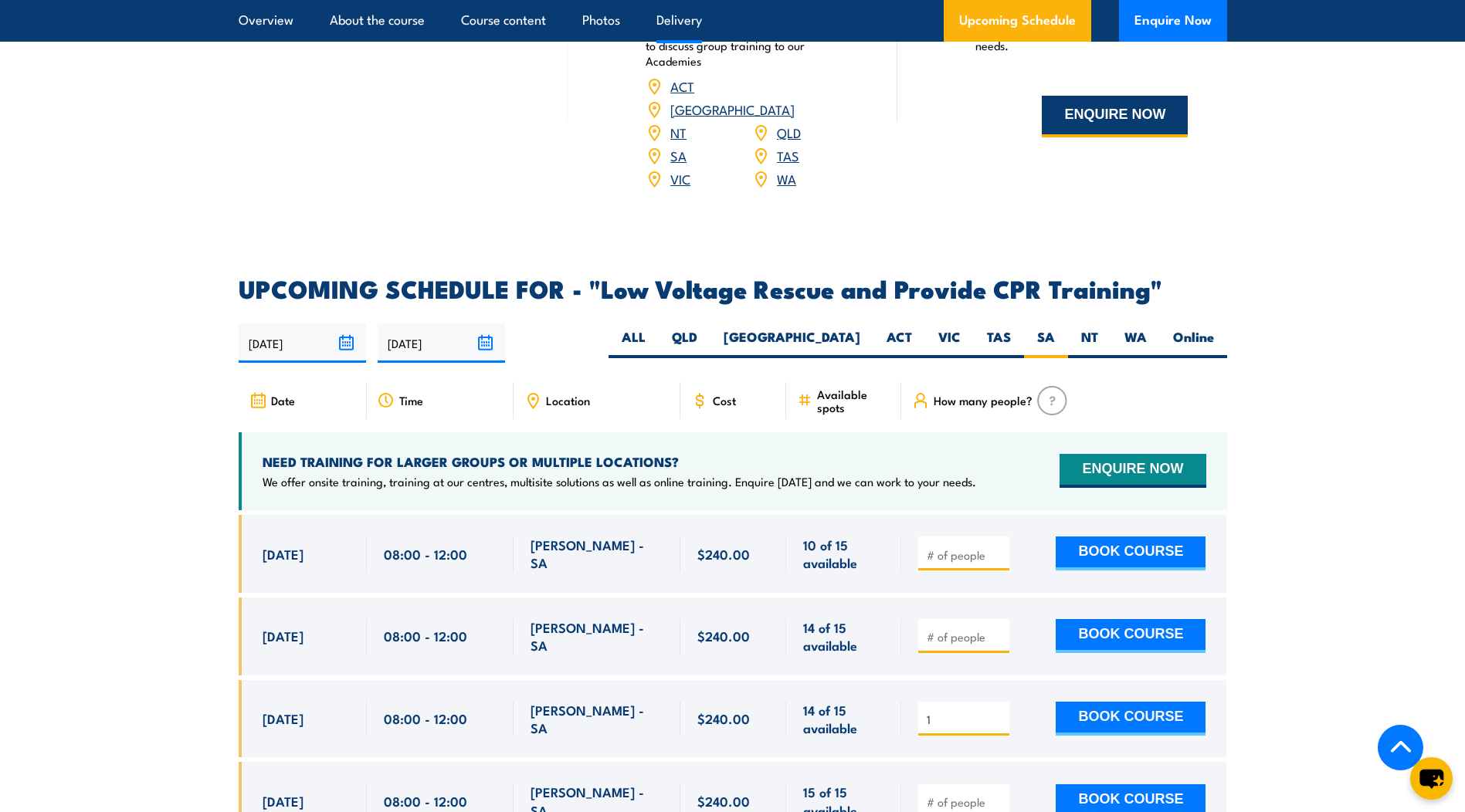
scroll to position [2471, 0]
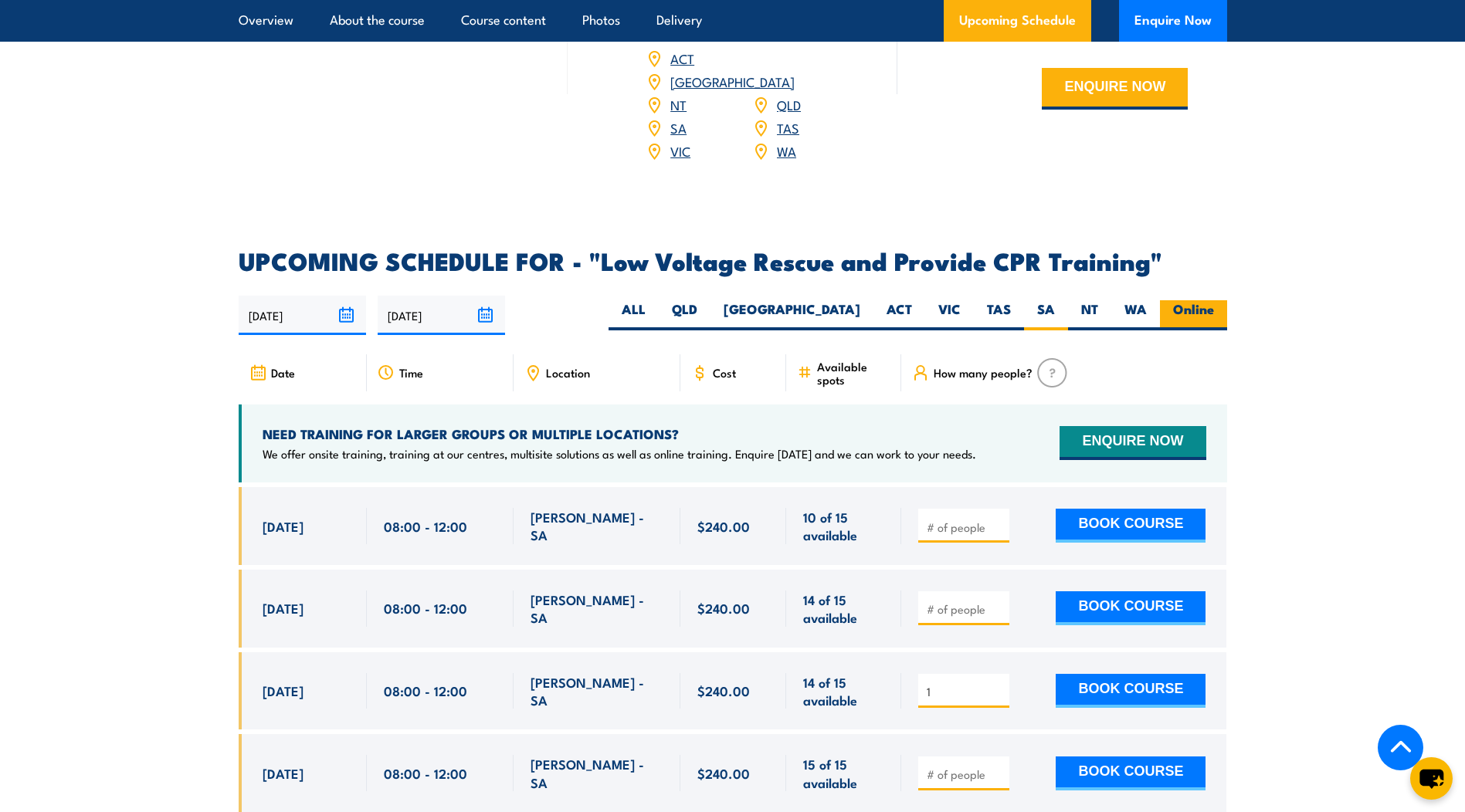
click at [1210, 301] on label "Online" at bounding box center [1193, 315] width 67 height 30
click at [1214, 301] on input "Online" at bounding box center [1218, 305] width 10 height 10
radio input "true"
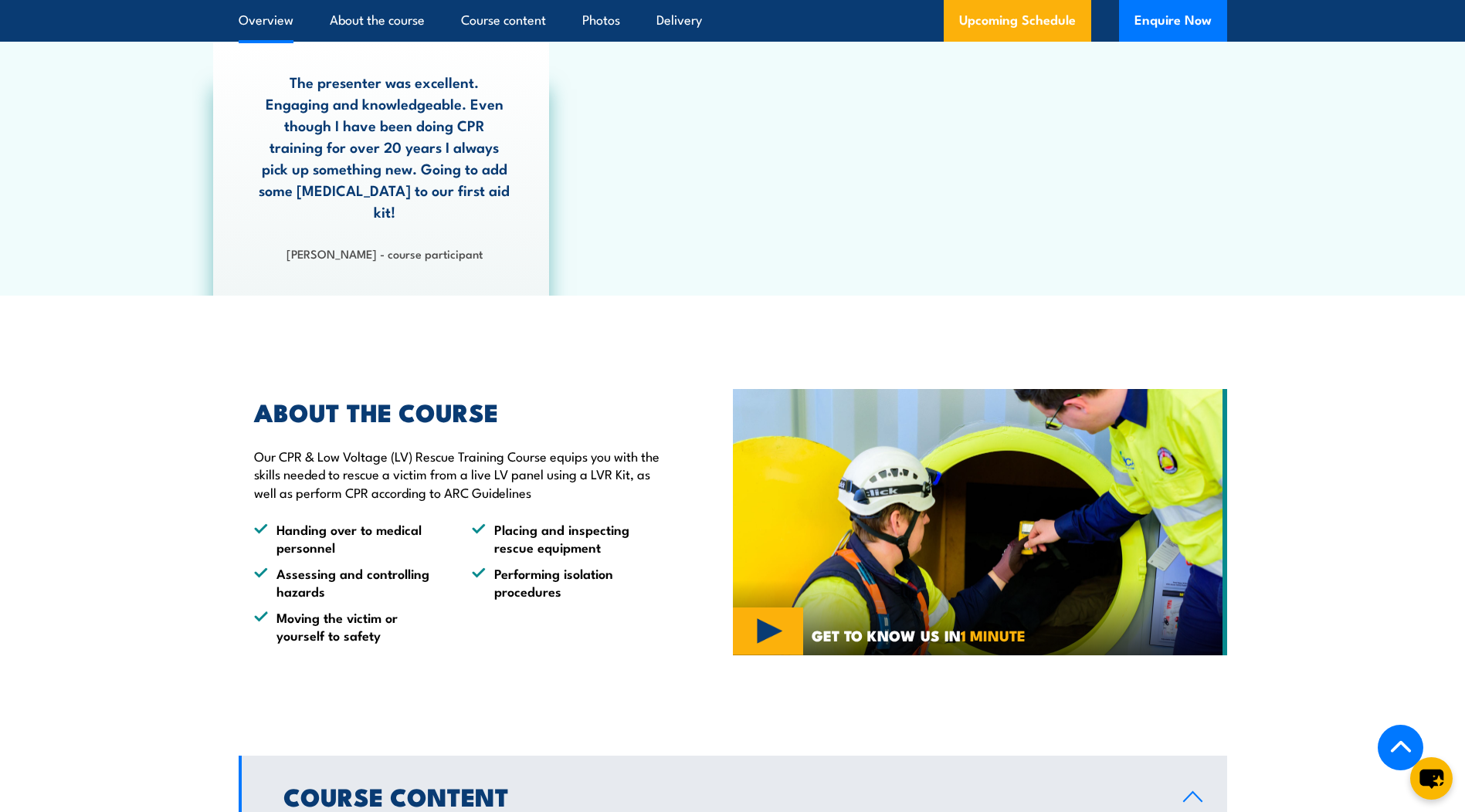
scroll to position [1054, 0]
